Goal: Information Seeking & Learning: Learn about a topic

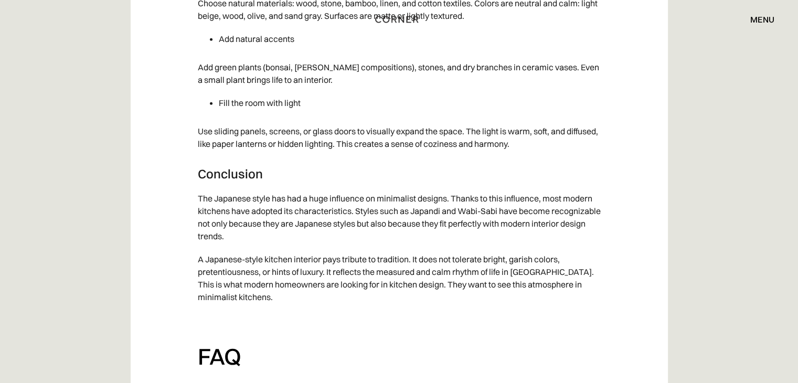
scroll to position [7136, 0]
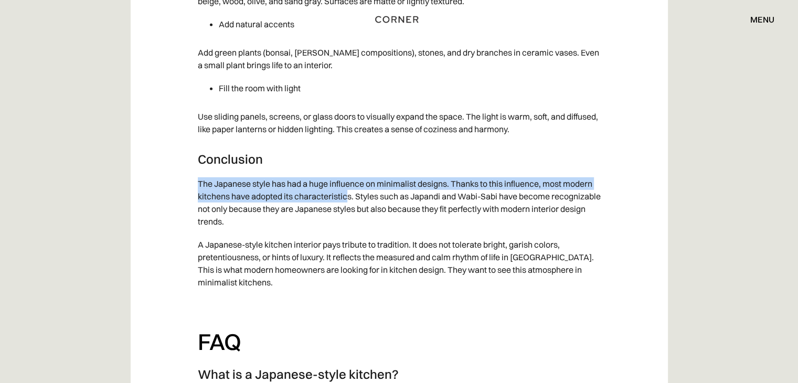
drag, startPoint x: 196, startPoint y: 185, endPoint x: 351, endPoint y: 191, distance: 154.5
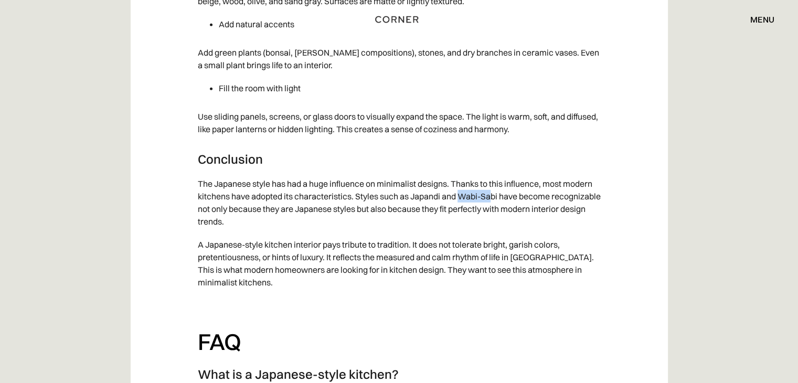
drag, startPoint x: 463, startPoint y: 196, endPoint x: 493, endPoint y: 194, distance: 31.0
click at [493, 194] on p "The Japanese style has had a huge influence on minimalist designs. Thanks to th…" at bounding box center [399, 202] width 403 height 61
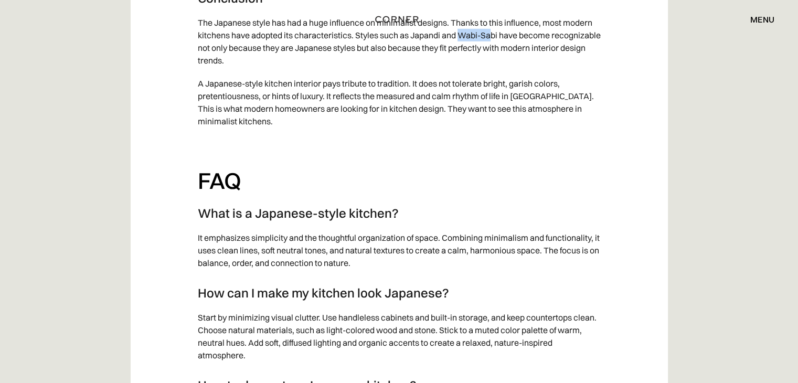
scroll to position [7309, 0]
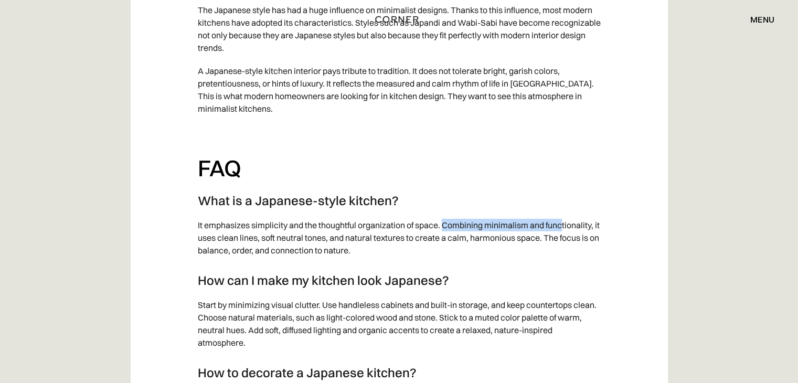
drag, startPoint x: 443, startPoint y: 224, endPoint x: 564, endPoint y: 226, distance: 121.3
click at [564, 226] on p "It emphasizes simplicity and the thoughtful organization of space. Combining mi…" at bounding box center [399, 238] width 403 height 48
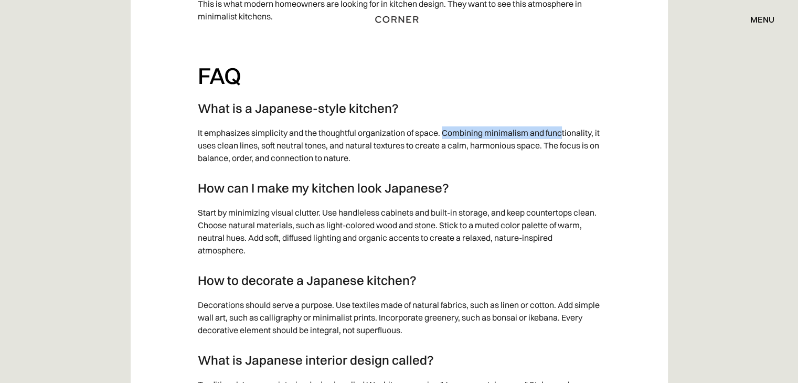
scroll to position [7402, 0]
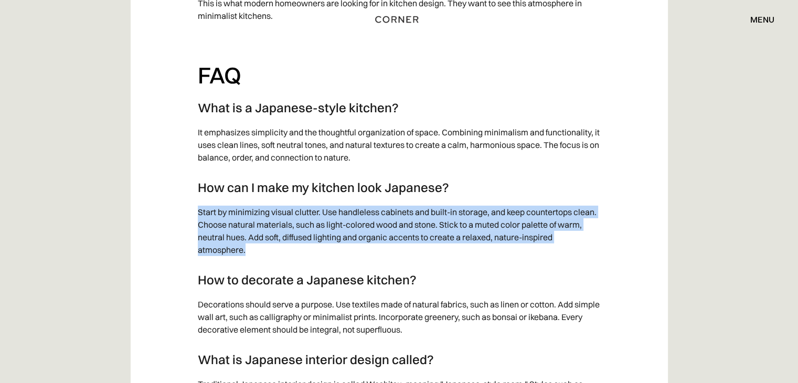
drag, startPoint x: 195, startPoint y: 211, endPoint x: 443, endPoint y: 251, distance: 250.5
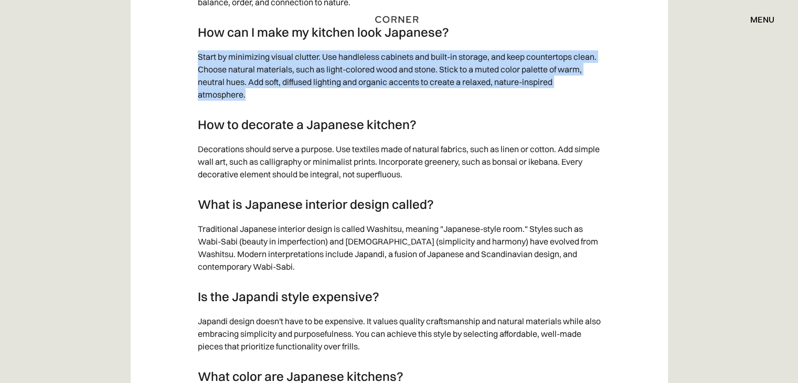
scroll to position [7576, 0]
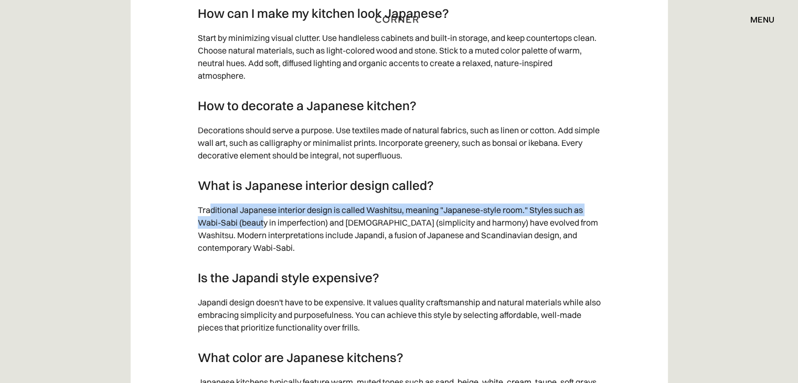
drag, startPoint x: 208, startPoint y: 206, endPoint x: 264, endPoint y: 217, distance: 57.1
click at [264, 217] on p "Traditional Japanese interior design is called Washitsu, meaning "Japanese-styl…" at bounding box center [399, 228] width 403 height 61
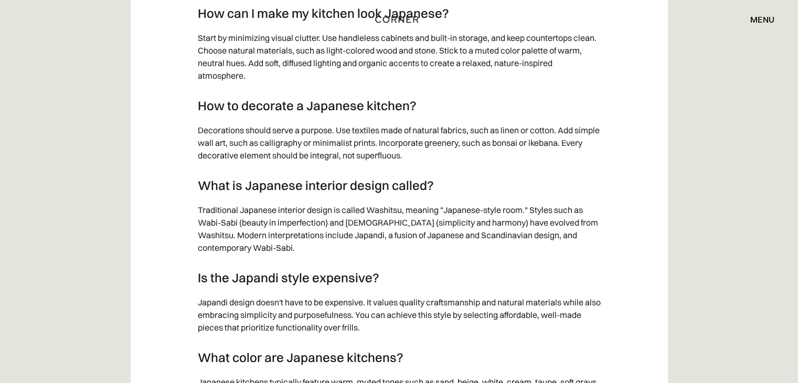
click at [336, 242] on p "Traditional Japanese interior design is called Washitsu, meaning "Japanese-styl…" at bounding box center [399, 228] width 403 height 61
drag, startPoint x: 198, startPoint y: 224, endPoint x: 236, endPoint y: 221, distance: 37.9
click at [236, 221] on p "Traditional Japanese interior design is called Washitsu, meaning "Japanese-styl…" at bounding box center [399, 228] width 403 height 61
